Goal: Task Accomplishment & Management: Complete application form

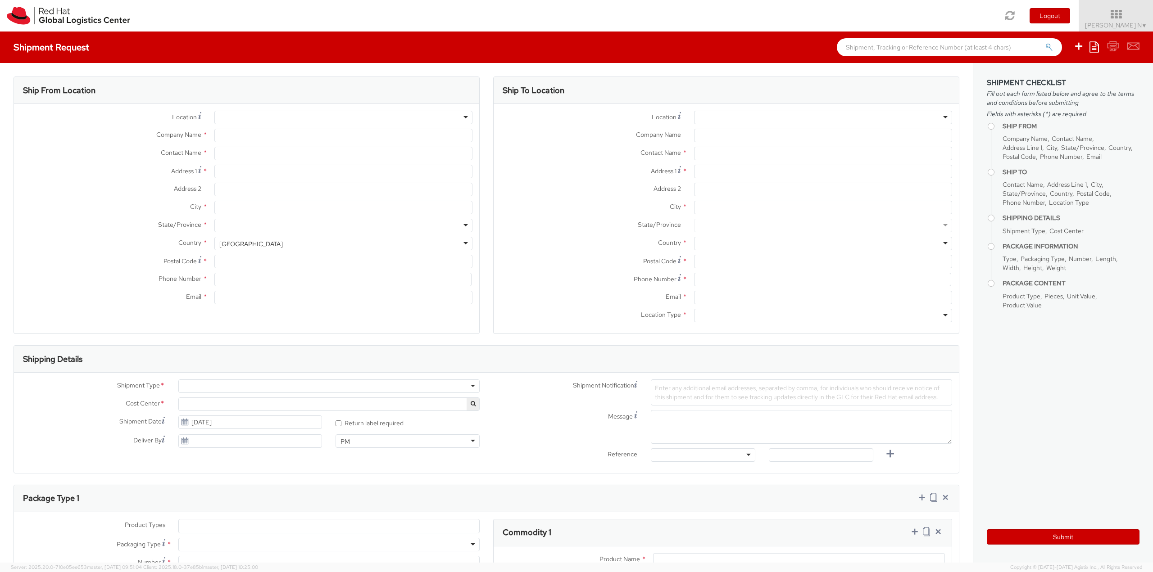
select select "813"
type input "Red Hat India Private Limited"
type input "[PERSON_NAME] N"
type input "Bagmane [GEOGRAPHIC_DATA]"
type input "FL 10, [GEOGRAPHIC_DATA], [GEOGRAPHIC_DATA]"
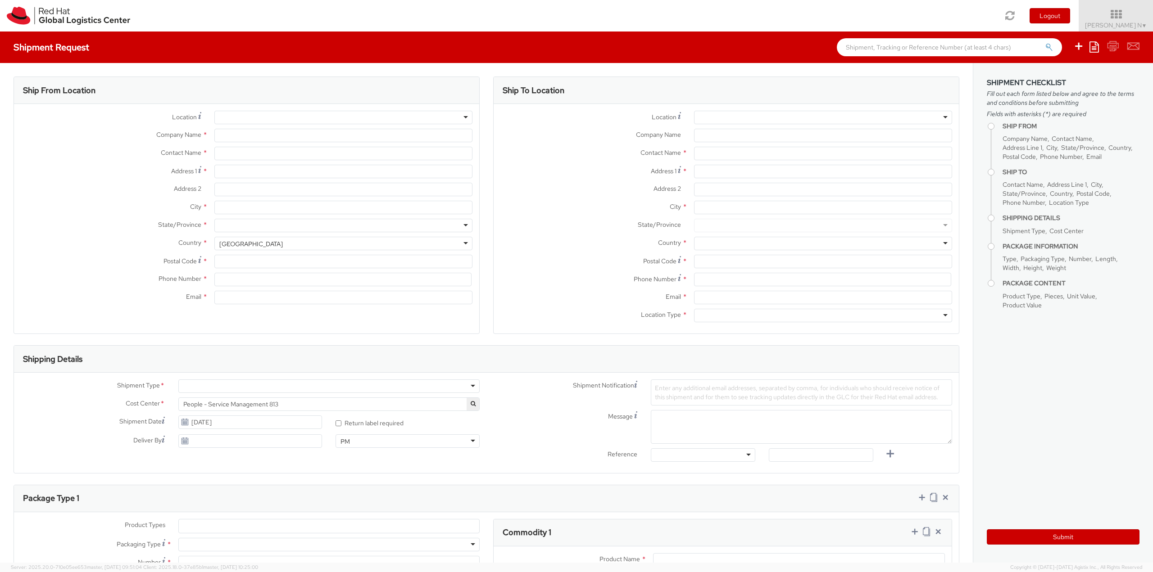
type input "[GEOGRAPHIC_DATA]"
type input "560037"
type input "918067935000"
type input "[EMAIL_ADDRESS][DOMAIN_NAME]"
select select "CM"
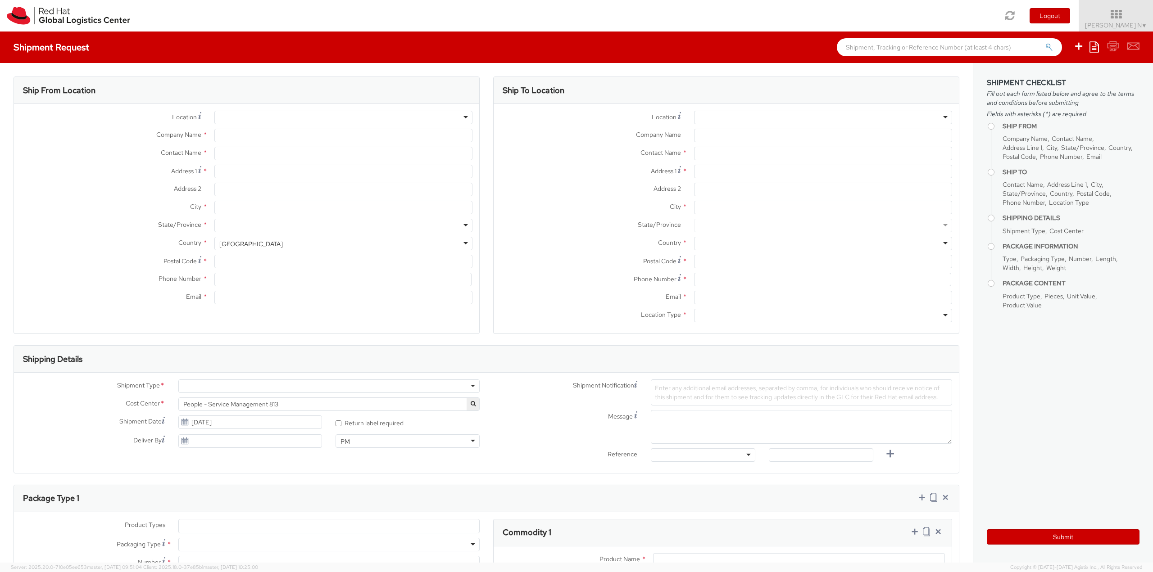
select select "KGS"
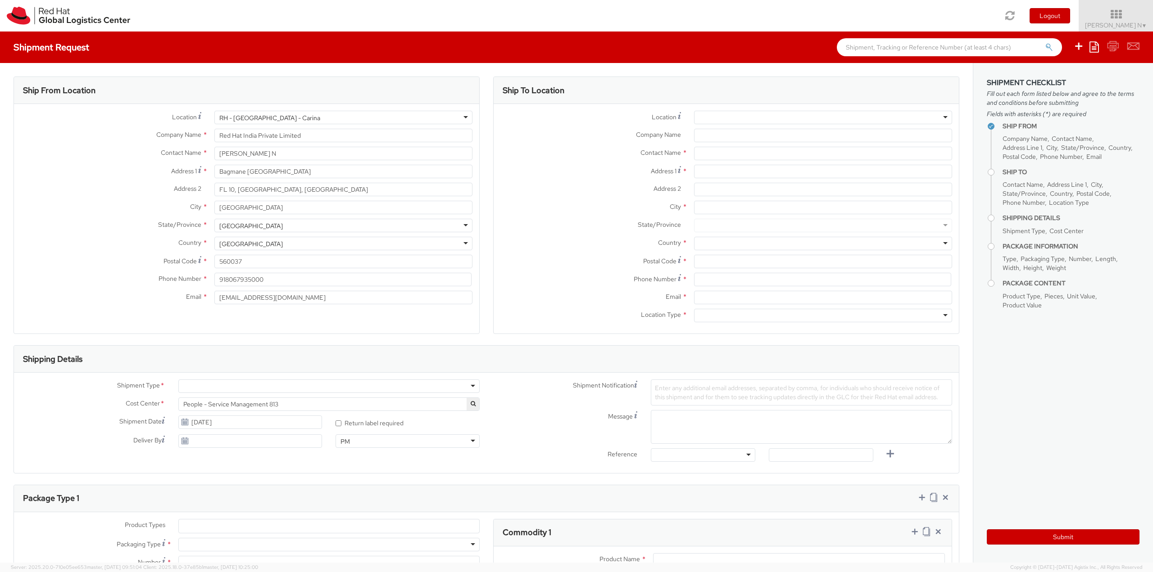
select select
click at [734, 137] on input "Company Name *" at bounding box center [823, 136] width 258 height 14
click at [727, 153] on input "text" at bounding box center [823, 154] width 258 height 14
type input "[DEMOGRAPHIC_DATA][PERSON_NAME]"
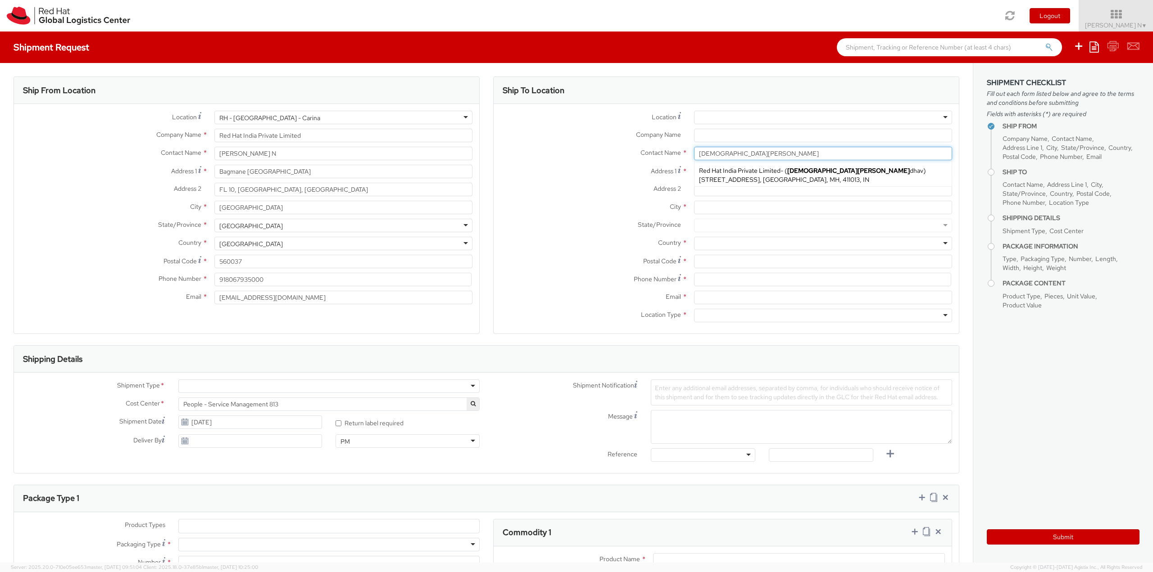
click at [775, 164] on div "Red Hat India Private Limited - ( [PERSON_NAME][STREET_ADDRESS]" at bounding box center [823, 175] width 257 height 23
type input "Red Hat India Private Limited"
type input "[DEMOGRAPHIC_DATA][PERSON_NAME]"
type input "[STREET_ADDRESS]"
type input "[GEOGRAPHIC_DATA], [GEOGRAPHIC_DATA]"
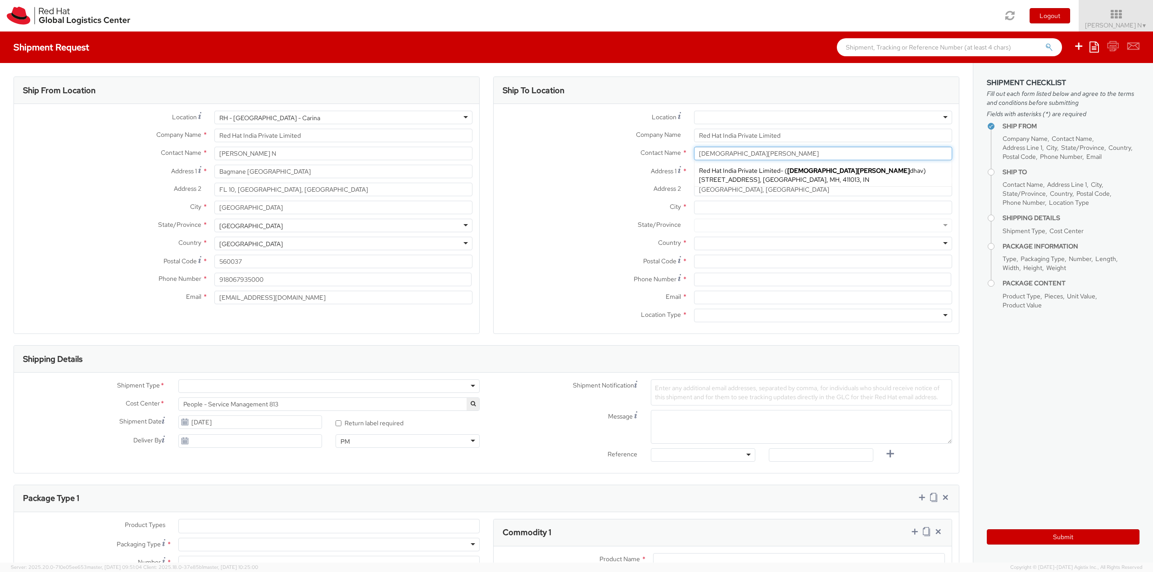
type input "[GEOGRAPHIC_DATA]"
type input "411013"
type input "[EMAIL_ADDRESS][DOMAIN_NAME]"
drag, startPoint x: 702, startPoint y: 147, endPoint x: 575, endPoint y: 149, distance: 126.6
click at [589, 143] on div "Location * [GEOGRAPHIC_DATA] - [GEOGRAPHIC_DATA] 6 [GEOGRAPHIC_DATA] - [GEOGRAP…" at bounding box center [726, 219] width 465 height 216
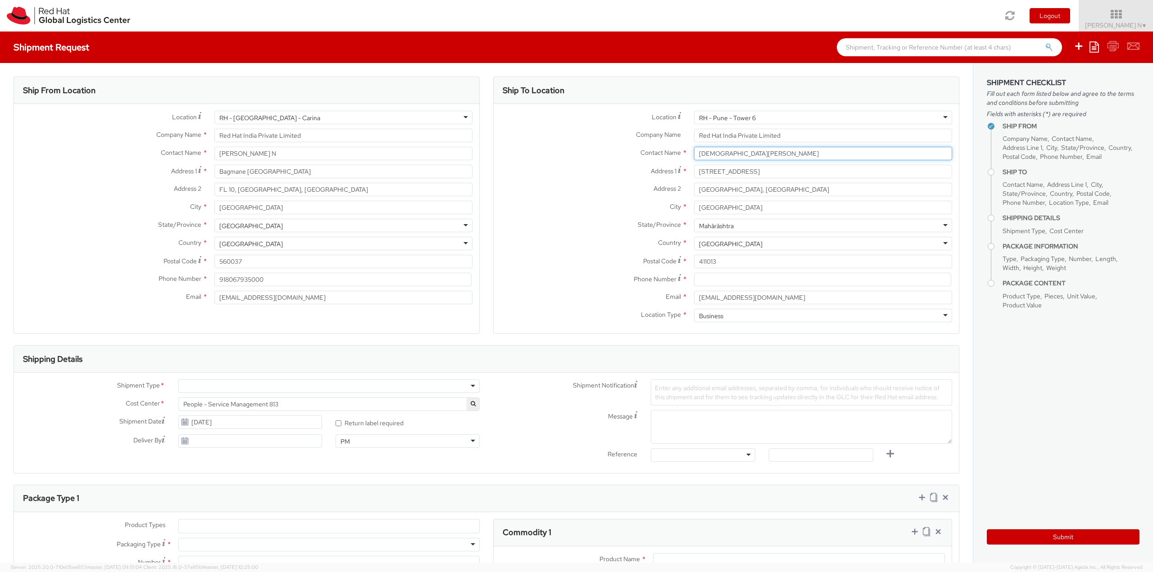
type input "[DEMOGRAPHIC_DATA][PERSON_NAME]"
click at [546, 223] on label "State/Province *" at bounding box center [591, 225] width 194 height 12
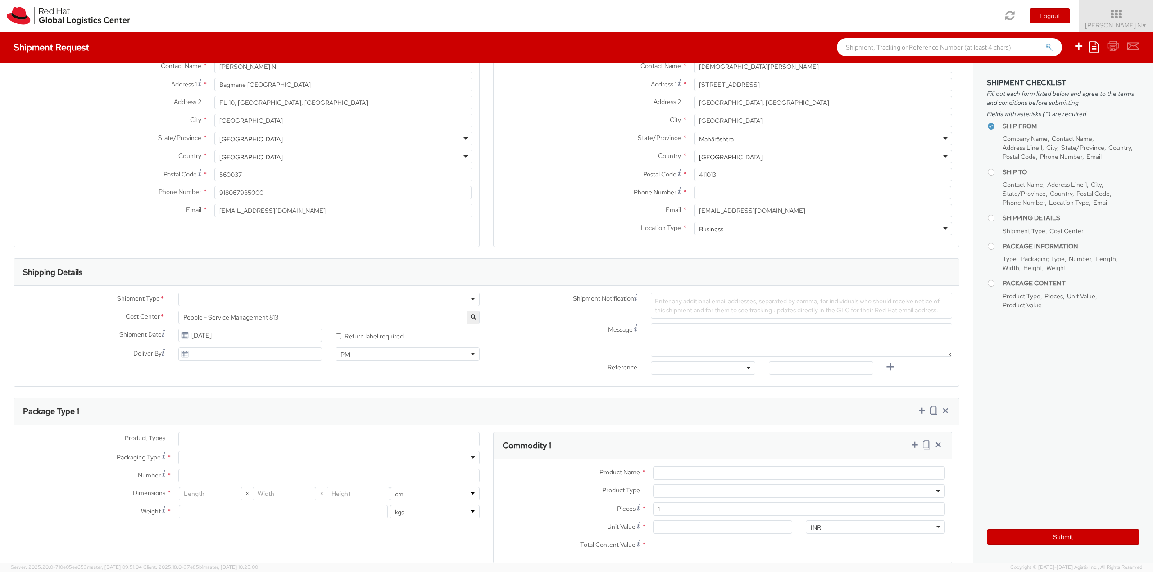
scroll to position [180, 0]
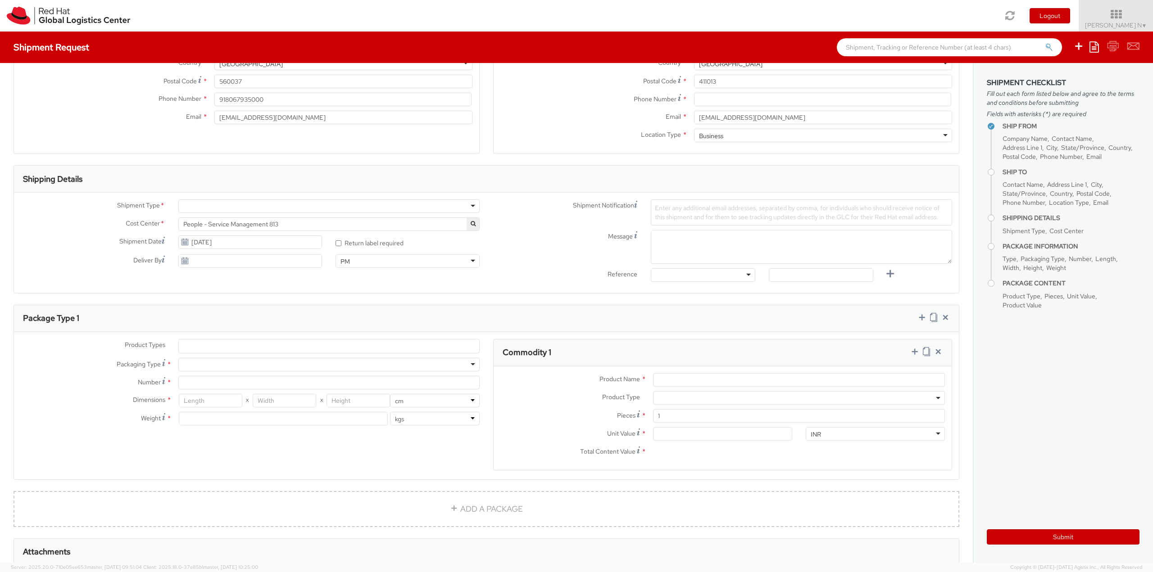
click at [285, 208] on div at bounding box center [328, 207] width 301 height 14
click at [392, 177] on div "Shipping Details" at bounding box center [486, 179] width 945 height 27
click at [750, 223] on div "Enter any additional email addresses, separated by comma, for individuals who s…" at bounding box center [801, 213] width 301 height 26
click at [722, 254] on textarea "Message" at bounding box center [801, 247] width 301 height 34
click at [718, 282] on div "Other Purchase Order Number Reference Number" at bounding box center [703, 277] width 118 height 18
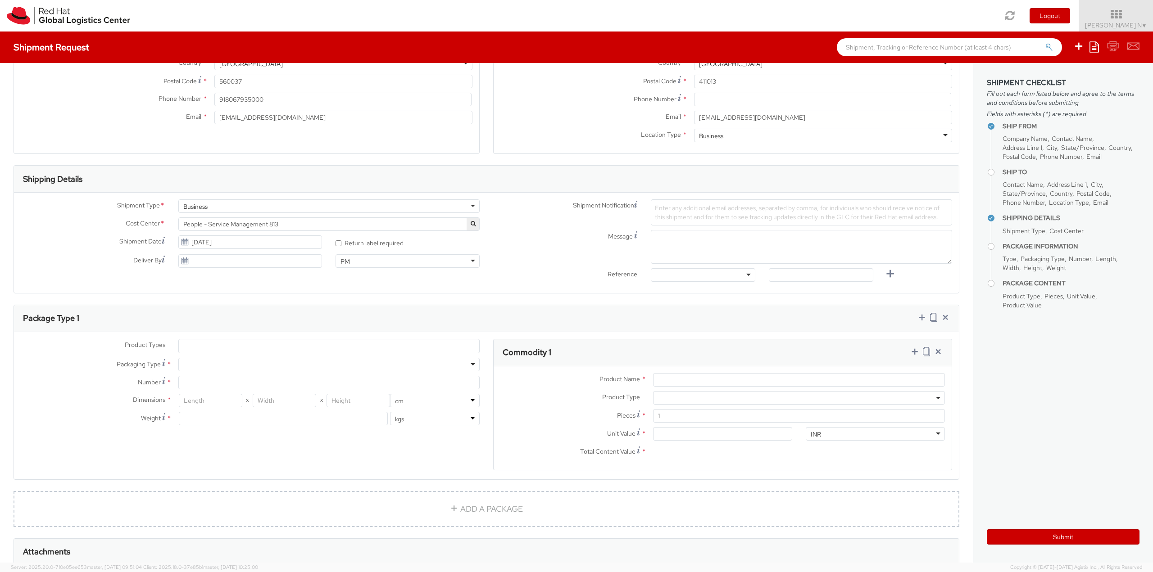
click at [722, 279] on div at bounding box center [703, 275] width 104 height 14
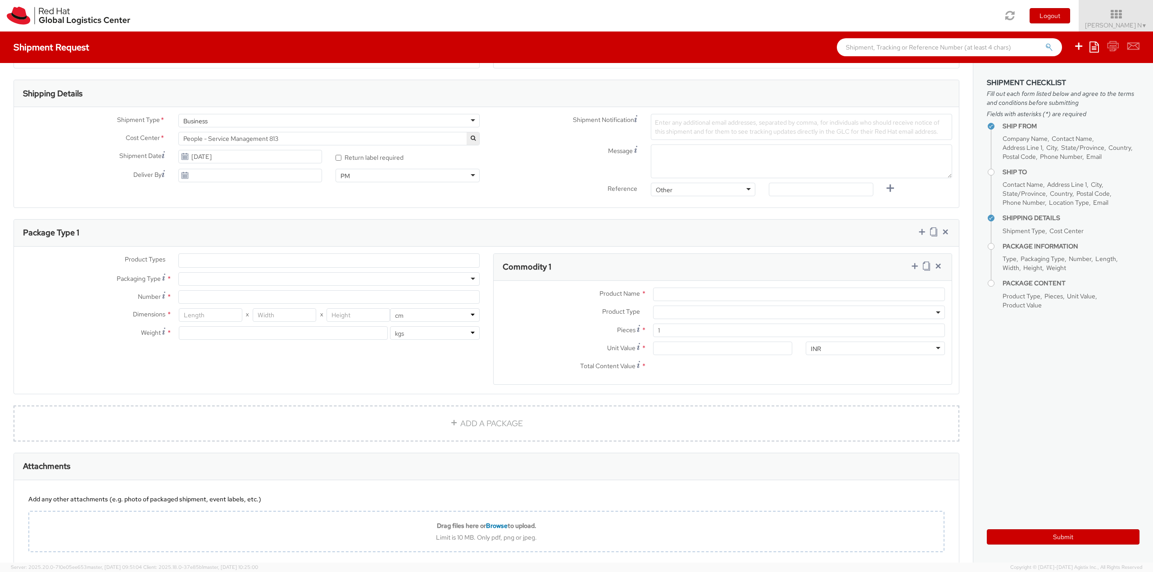
scroll to position [318, 0]
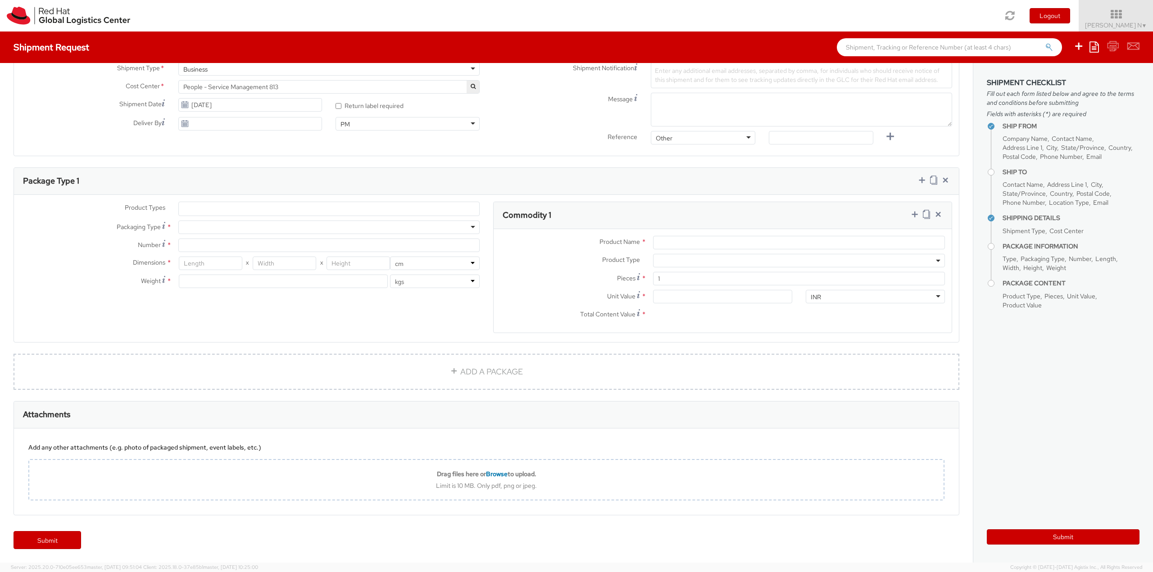
click at [240, 211] on ul at bounding box center [329, 209] width 300 height 14
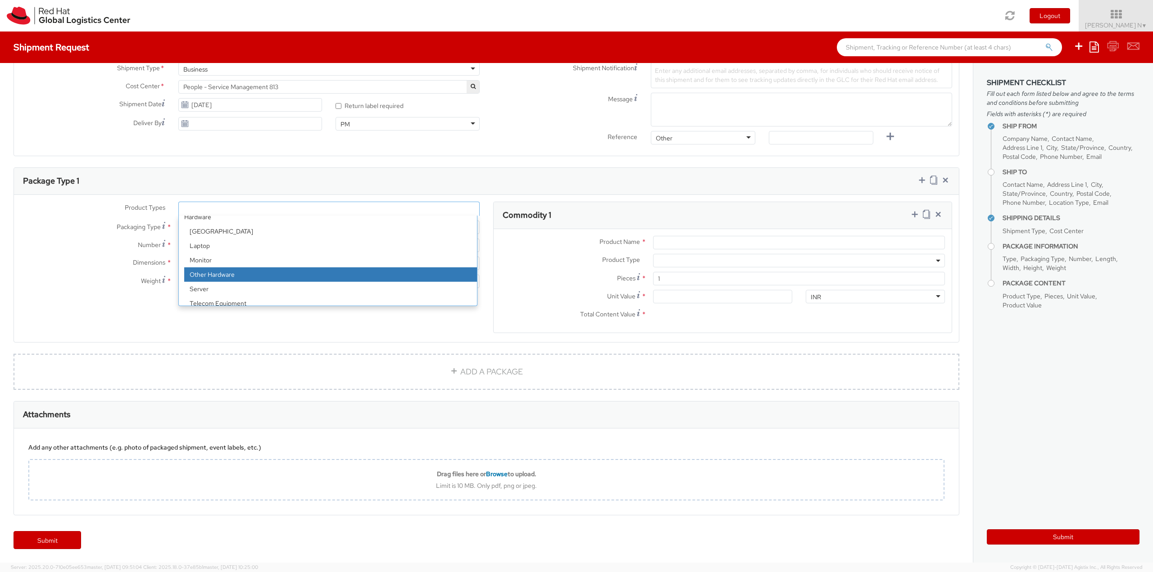
scroll to position [40, 0]
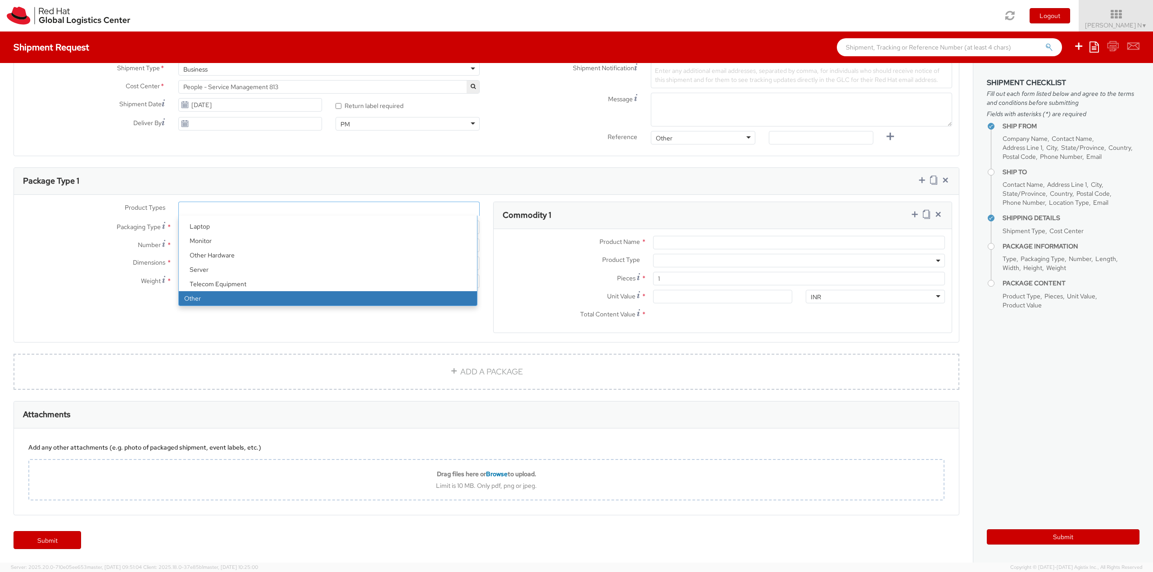
select select "OTHER"
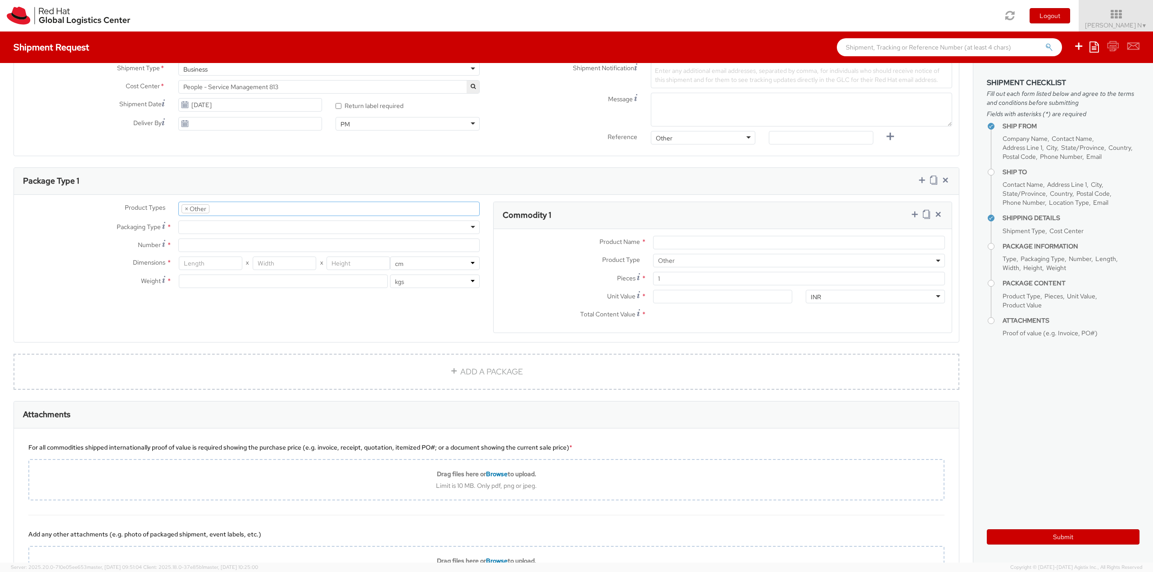
scroll to position [68, 0]
click at [238, 230] on div at bounding box center [328, 228] width 301 height 14
click at [219, 245] on input "Number *" at bounding box center [328, 246] width 301 height 14
type input "1"
click at [217, 269] on input "number" at bounding box center [211, 264] width 64 height 14
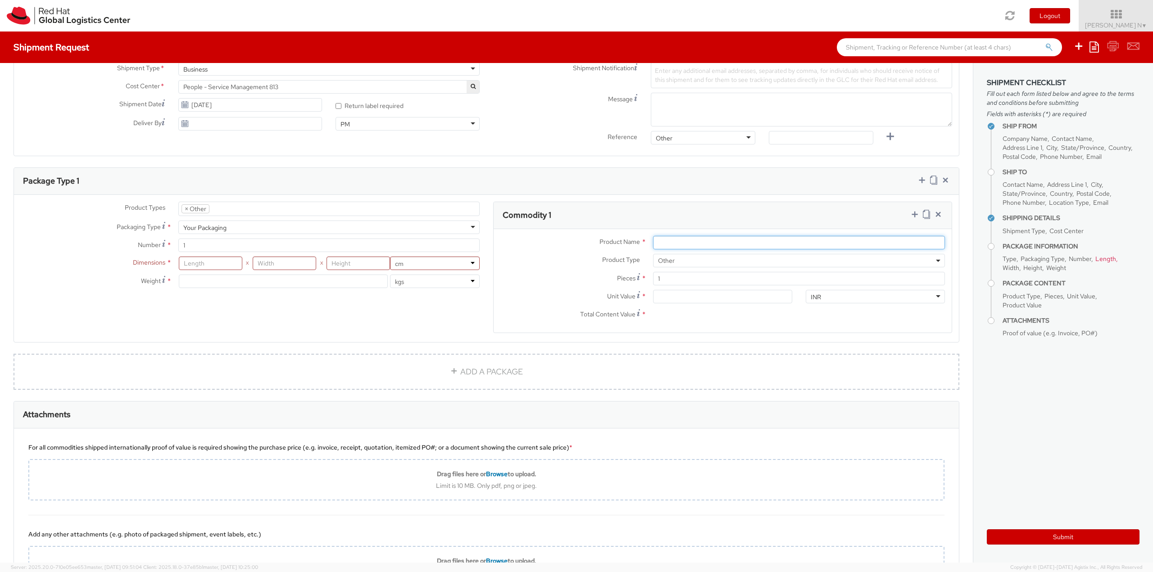
click at [682, 242] on input "Product Name *" at bounding box center [799, 243] width 292 height 14
click at [676, 278] on input "1" at bounding box center [799, 279] width 292 height 14
type input "0.00"
type input "100"
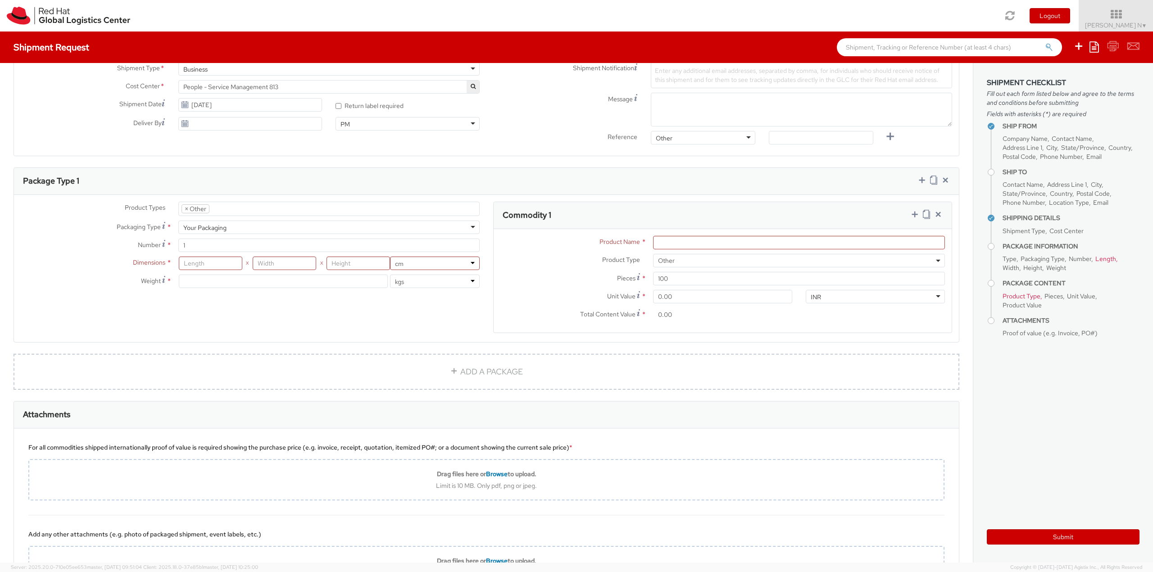
click at [552, 265] on label "Product Type *" at bounding box center [570, 260] width 153 height 12
click at [686, 295] on input "0.00" at bounding box center [722, 297] width 139 height 14
type input "3.00"
type input "300.00"
type input "30.00"
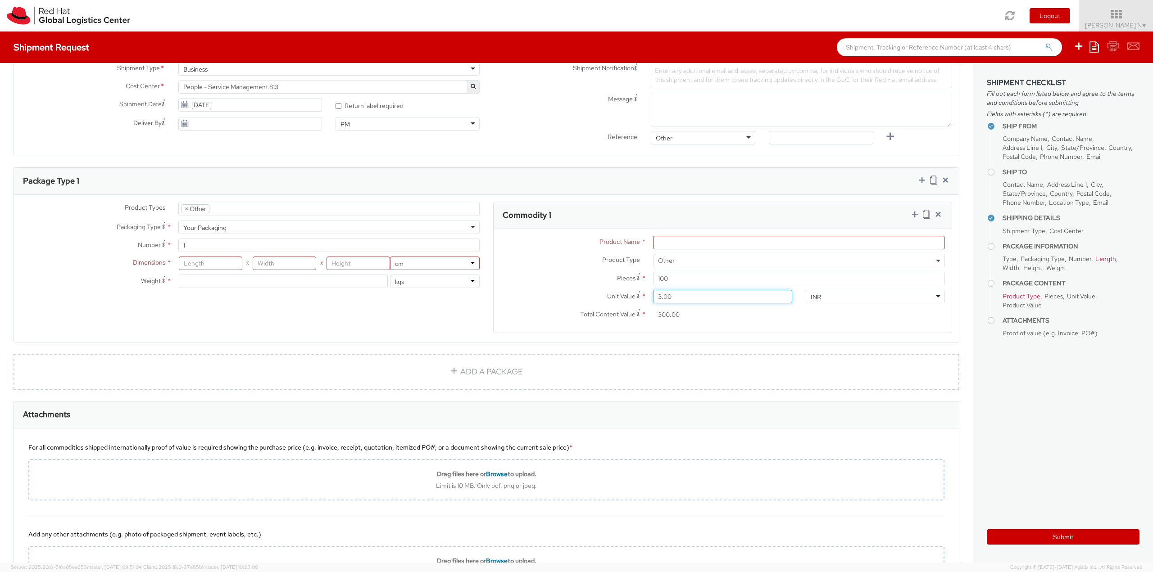
type input "3,000.00"
type input "3.00"
type input "300.00"
type input "31.00"
type input "3,100.00"
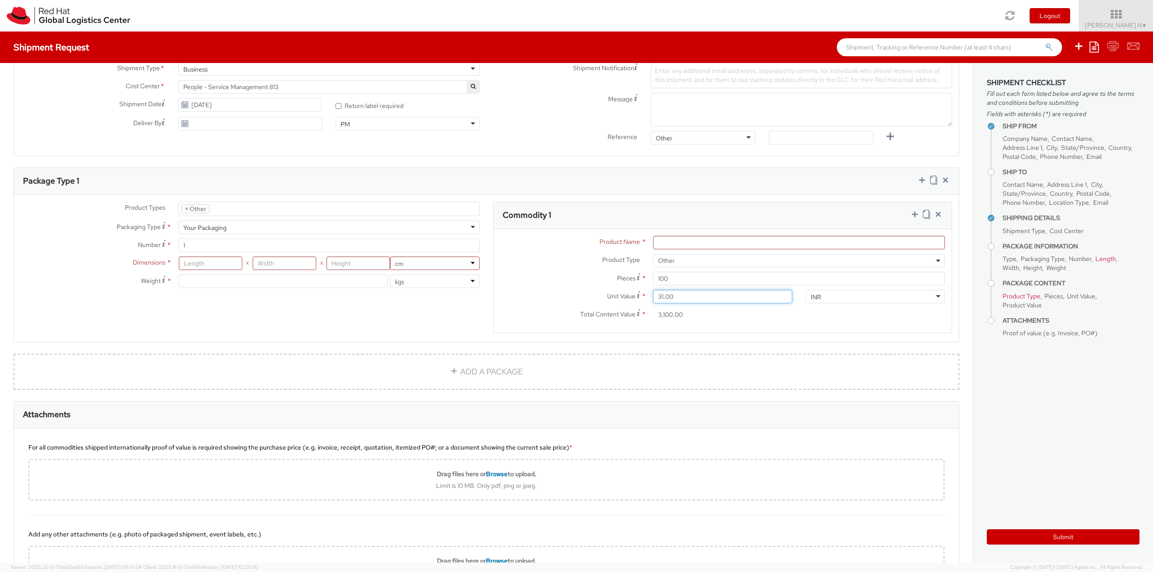
type input "315.00"
type input "31,500.00"
click at [742, 323] on div "Total Content Value * 31,500.00" at bounding box center [646, 317] width 305 height 18
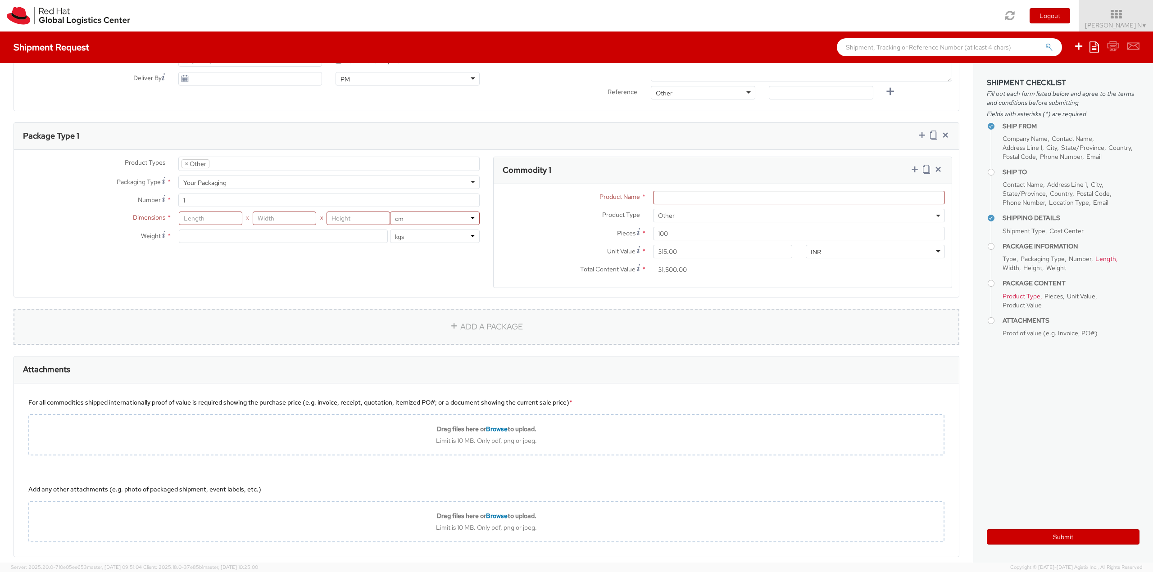
scroll to position [318, 0]
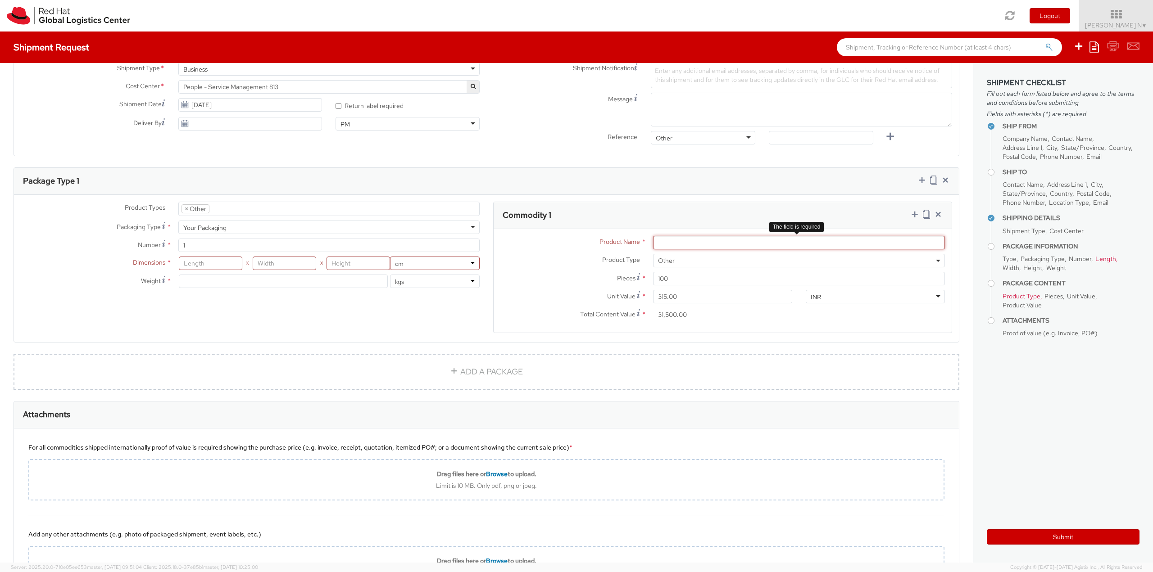
click at [722, 243] on input "Product Name *" at bounding box center [799, 243] width 292 height 14
click at [654, 241] on input "Blank ID Badges" at bounding box center [799, 243] width 292 height 14
click at [656, 242] on input "[PERSON_NAME] ID Badges" at bounding box center [799, 243] width 292 height 14
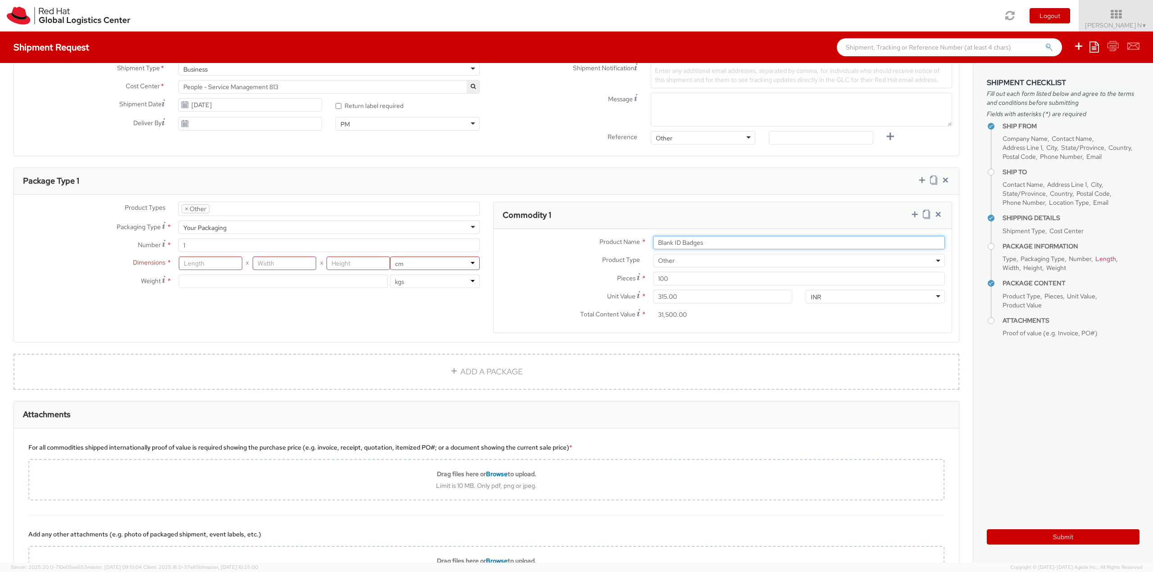
click at [750, 245] on input "Blank ID Badges" at bounding box center [799, 243] width 292 height 14
type input "Blank ID Badges"
click at [288, 323] on div "Product Types * Documents Docking Station Laptop Monitor Other Hardware Server …" at bounding box center [486, 273] width 945 height 143
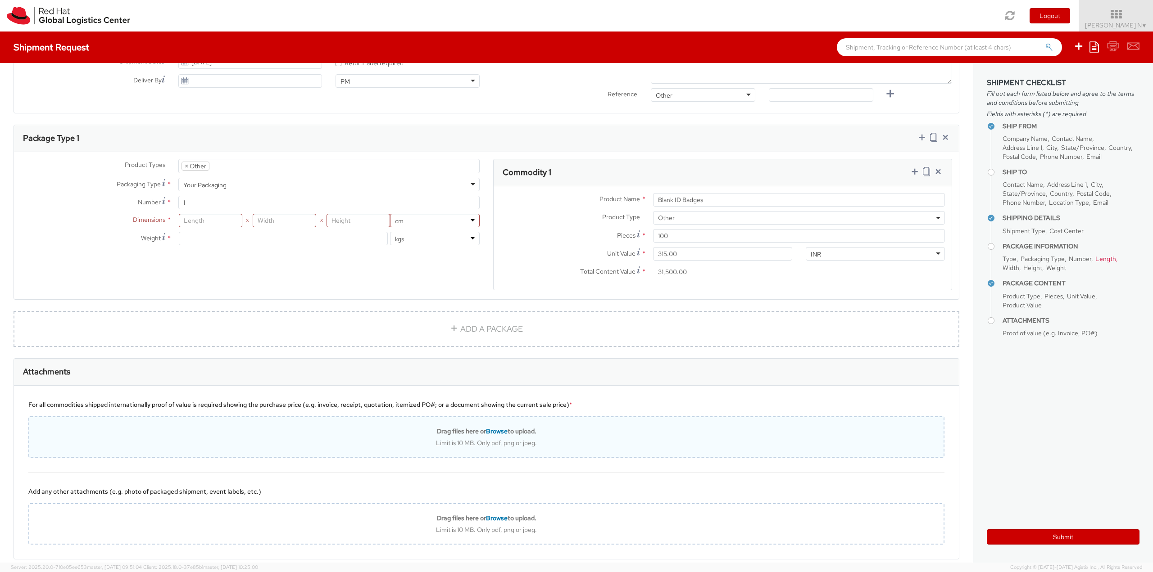
scroll to position [225, 0]
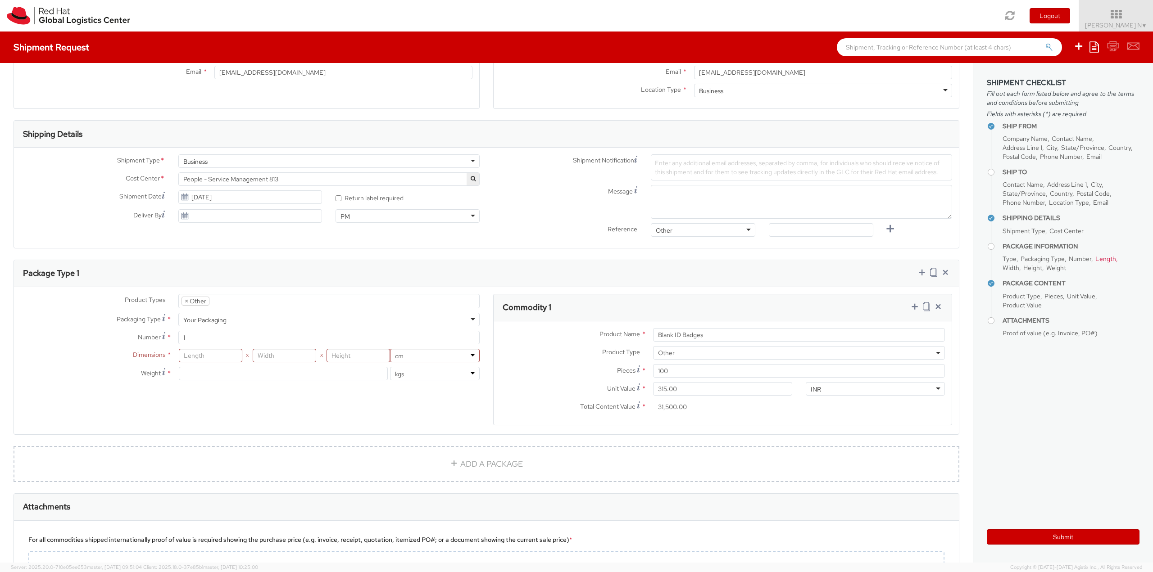
click at [499, 234] on div "Reference" at bounding box center [565, 230] width 158 height 15
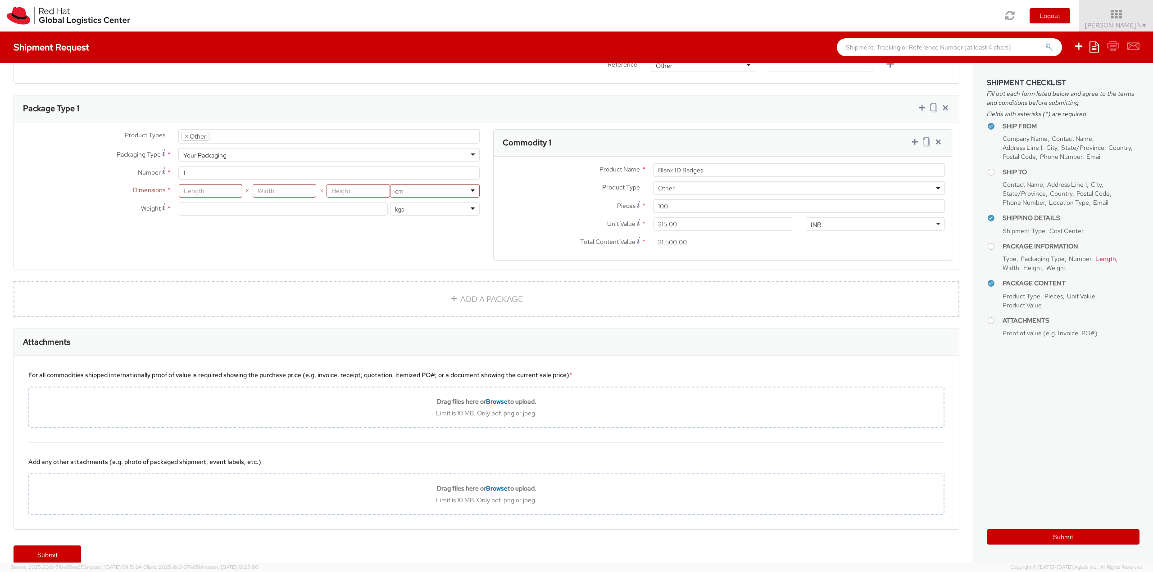
scroll to position [404, 0]
